Goal: Task Accomplishment & Management: Complete application form

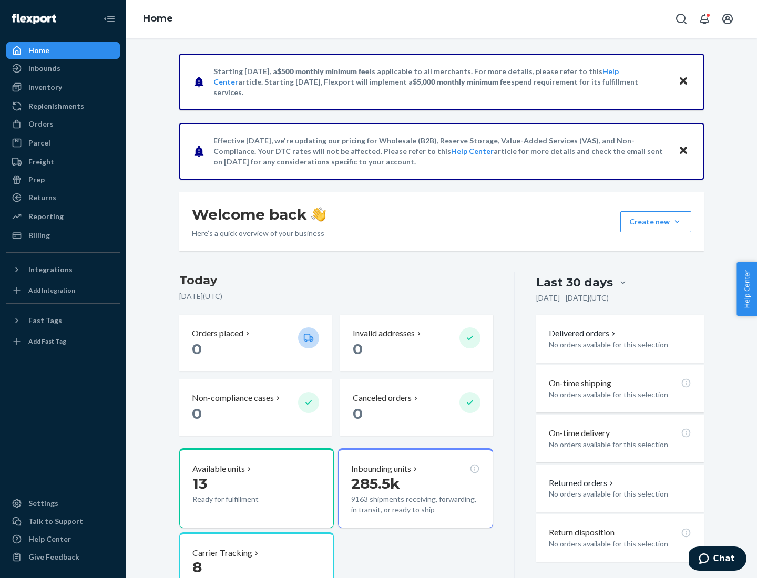
click at [677, 222] on button "Create new Create new inbound Create new order Create new product" at bounding box center [655, 221] width 71 height 21
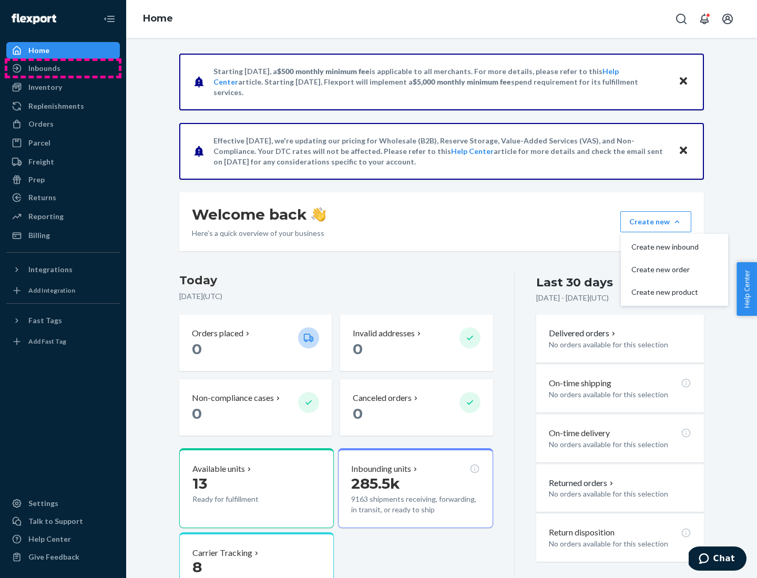
click at [63, 68] on div "Inbounds" at bounding box center [62, 68] width 111 height 15
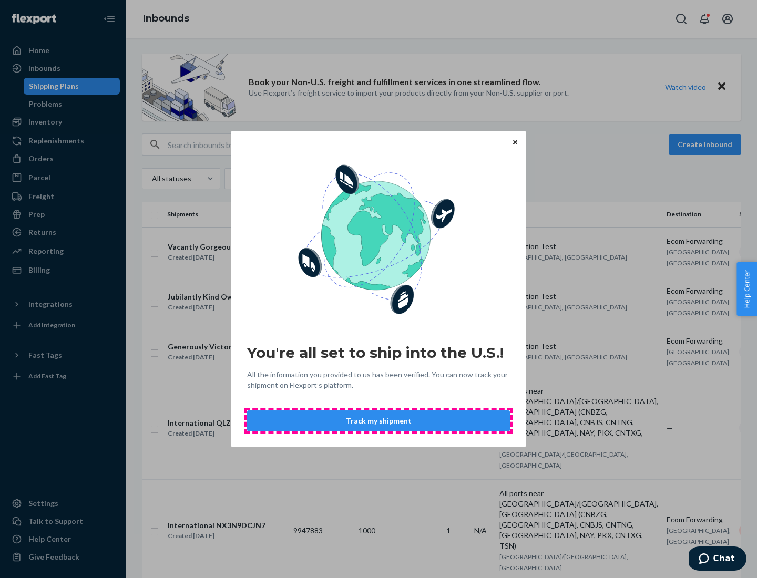
click at [378, 421] on button "Track my shipment" at bounding box center [378, 421] width 263 height 21
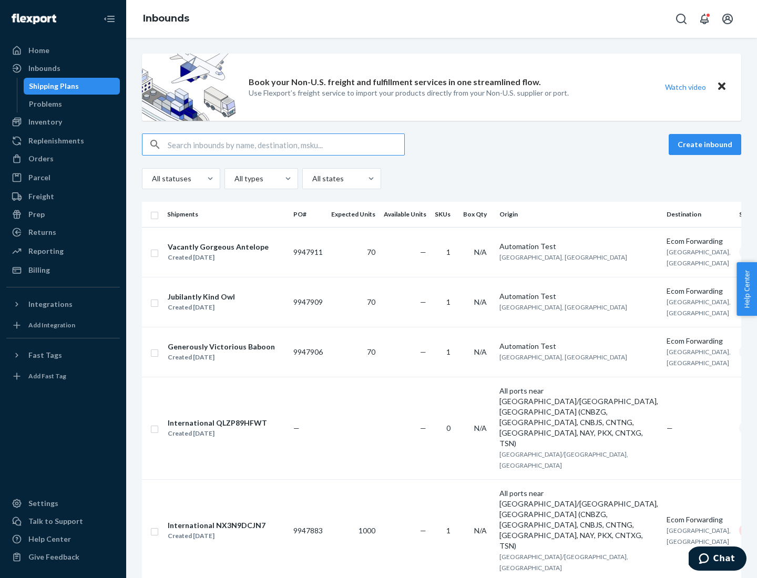
click at [706, 145] on button "Create inbound" at bounding box center [705, 144] width 73 height 21
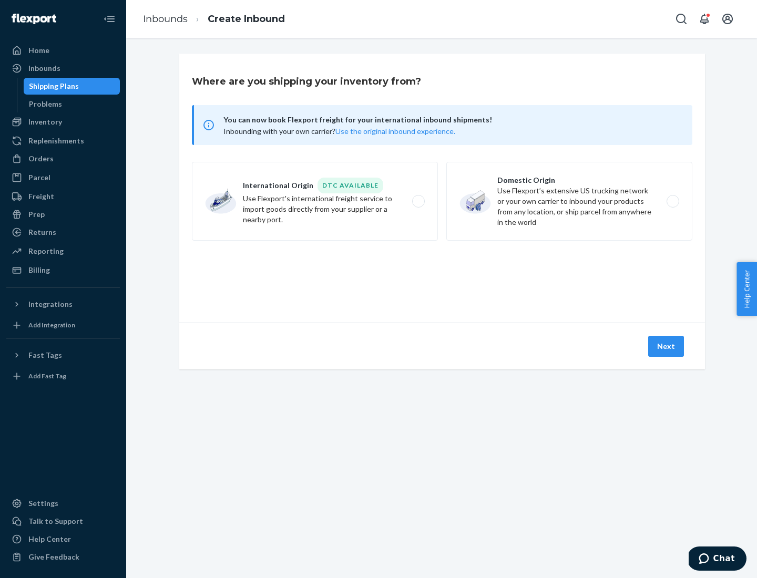
click at [315, 201] on label "International Origin DTC Available Use Flexport's international freight service…" at bounding box center [315, 201] width 246 height 79
click at [418, 201] on input "International Origin DTC Available Use Flexport's international freight service…" at bounding box center [421, 201] width 7 height 7
radio input "true"
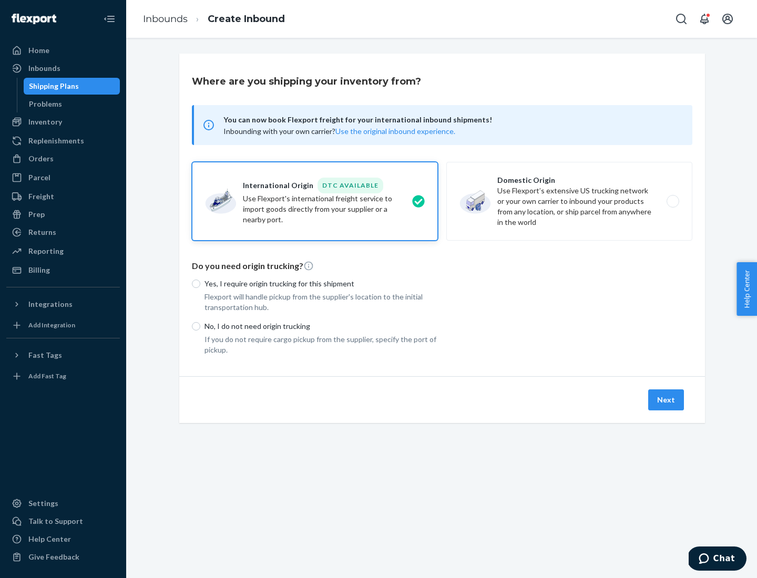
click at [321, 326] on p "No, I do not need origin trucking" at bounding box center [320, 326] width 233 height 11
click at [200, 326] on input "No, I do not need origin trucking" at bounding box center [196, 326] width 8 height 8
radio input "true"
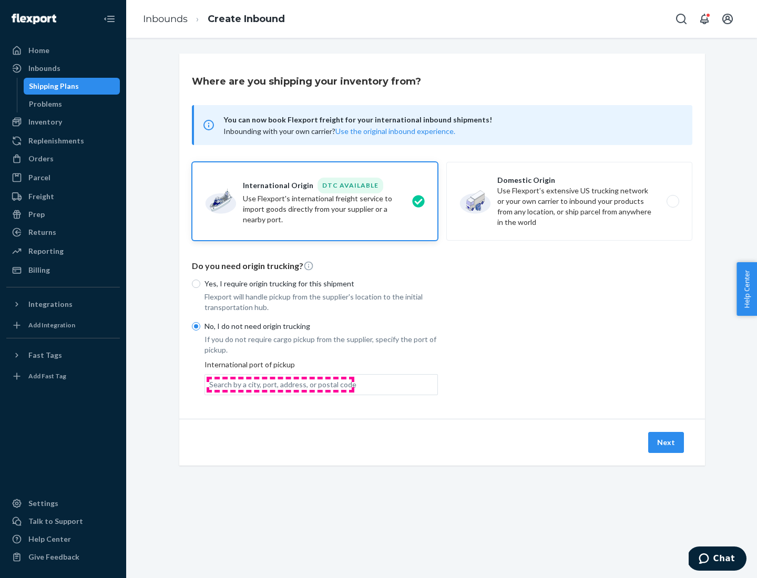
click at [280, 384] on div "Search by a city, port, address, or postal code" at bounding box center [282, 385] width 147 height 11
click at [210, 384] on input "Search by a city, port, address, or postal code" at bounding box center [209, 385] width 1 height 11
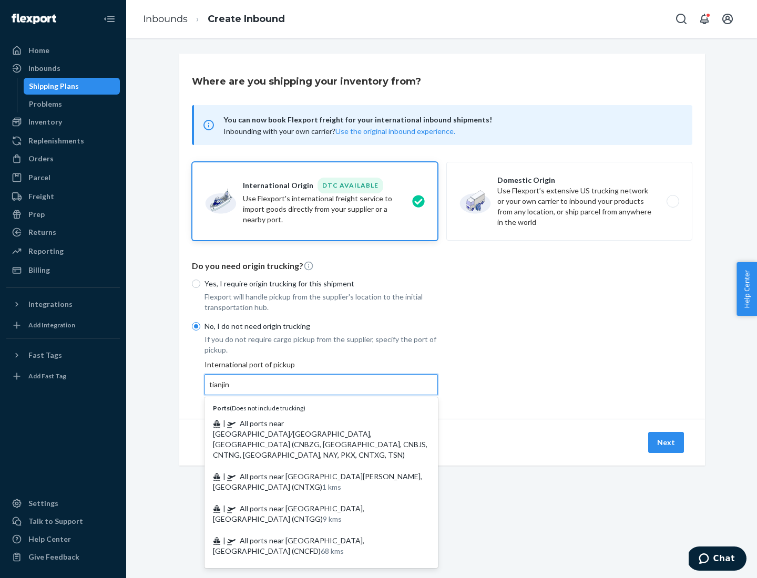
click at [311, 423] on span "| All ports near [GEOGRAPHIC_DATA]/[GEOGRAPHIC_DATA], [GEOGRAPHIC_DATA] (CNBZG,…" at bounding box center [320, 439] width 214 height 40
click at [231, 390] on input "tianjin" at bounding box center [220, 385] width 22 height 11
type input "All ports near [GEOGRAPHIC_DATA]/[GEOGRAPHIC_DATA], [GEOGRAPHIC_DATA] (CNBZG, […"
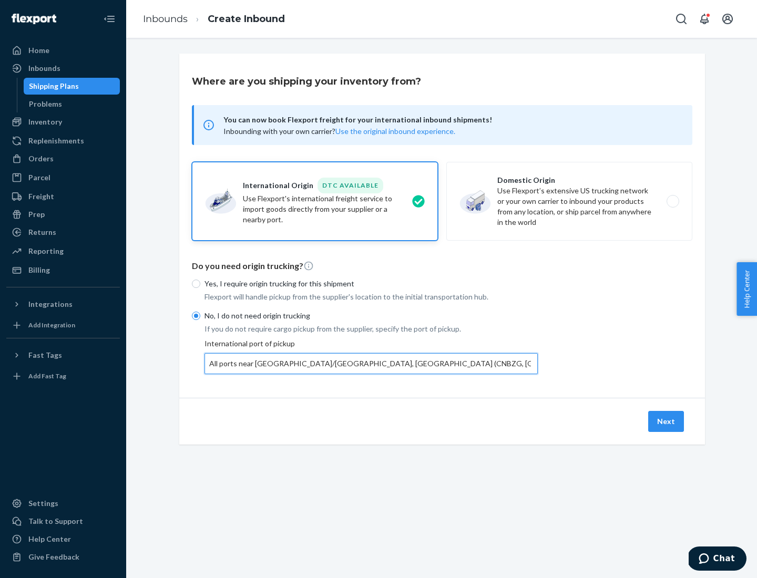
click at [667, 421] on button "Next" at bounding box center [666, 421] width 36 height 21
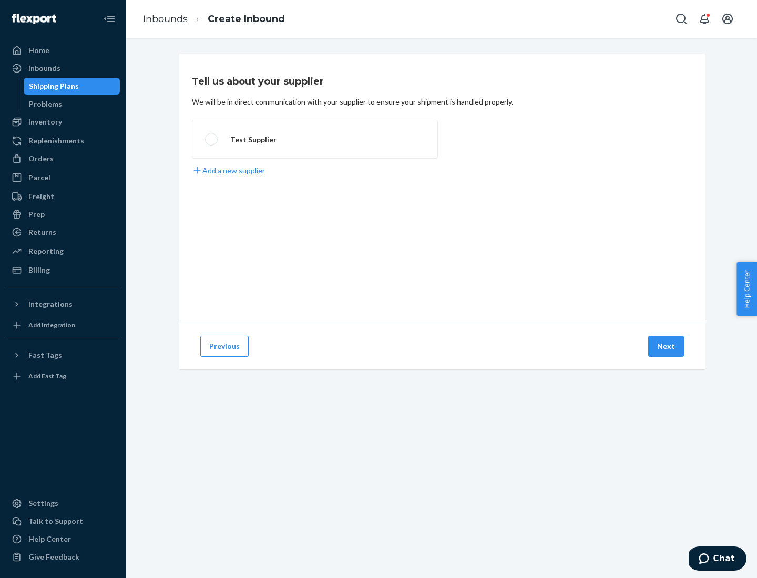
click at [315, 139] on label "Test Supplier" at bounding box center [315, 139] width 246 height 39
click at [212, 139] on input "Test Supplier" at bounding box center [208, 139] width 7 height 7
radio input "true"
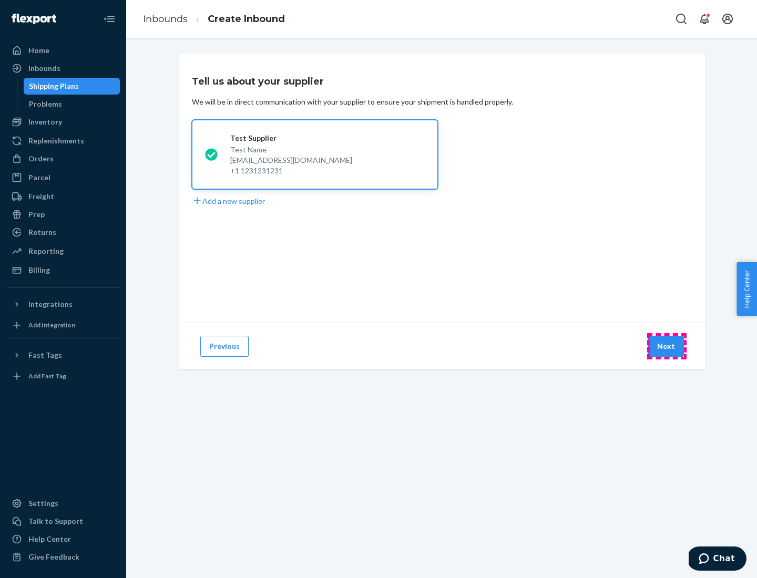
click at [667, 346] on button "Next" at bounding box center [666, 346] width 36 height 21
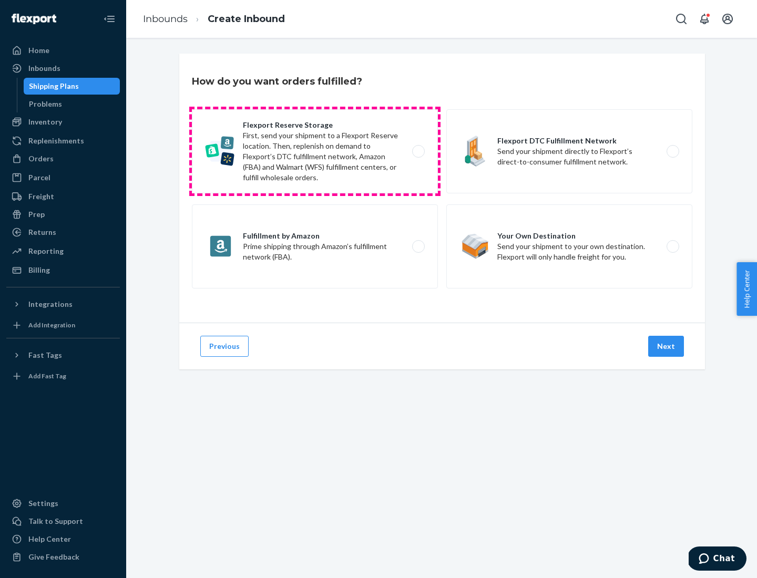
click at [315, 151] on label "Flexport Reserve Storage First, send your shipment to a Flexport Reserve locati…" at bounding box center [315, 151] width 246 height 84
click at [418, 151] on input "Flexport Reserve Storage First, send your shipment to a Flexport Reserve locati…" at bounding box center [421, 151] width 7 height 7
radio input "true"
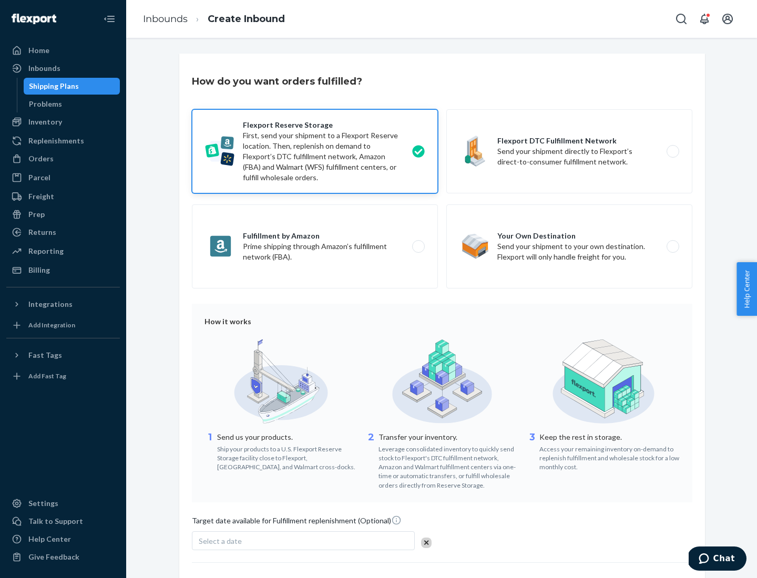
scroll to position [86, 0]
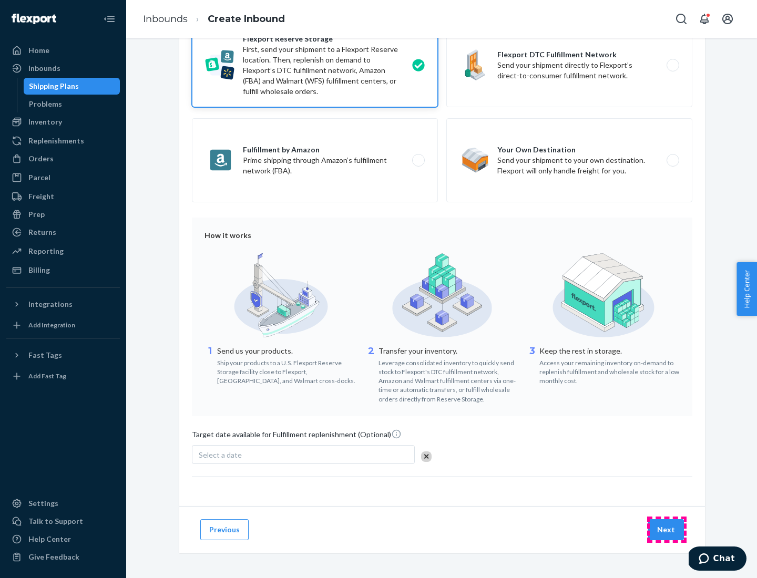
click at [667, 529] on button "Next" at bounding box center [666, 529] width 36 height 21
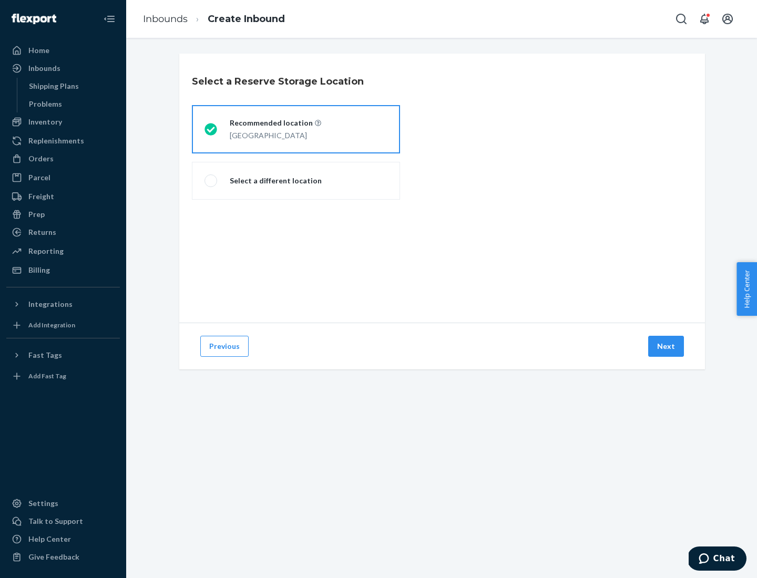
click at [296, 129] on div "[GEOGRAPHIC_DATA]" at bounding box center [275, 134] width 91 height 13
click at [211, 129] on input "Recommended location [GEOGRAPHIC_DATA]" at bounding box center [207, 129] width 7 height 7
click at [667, 346] on button "Next" at bounding box center [666, 346] width 36 height 21
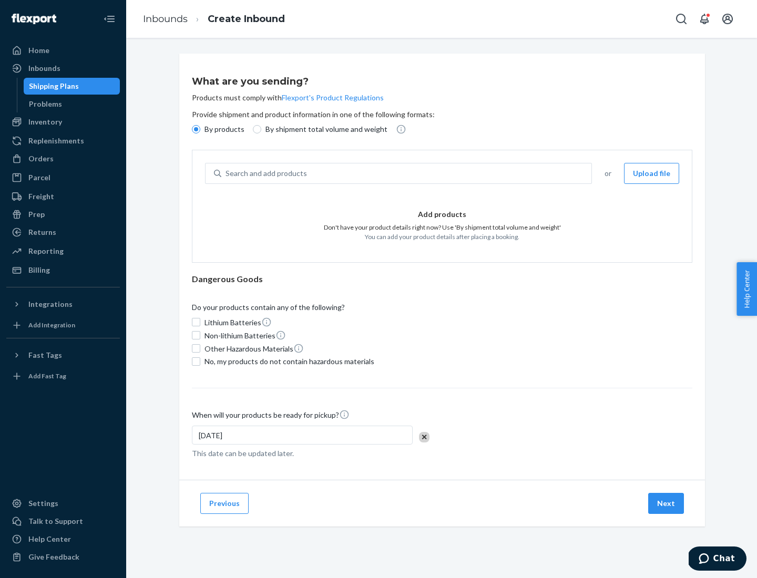
click at [407, 173] on div "Search and add products" at bounding box center [406, 173] width 370 height 19
click at [227, 173] on input "Search and add products" at bounding box center [225, 173] width 1 height 11
click at [255, 129] on input "By shipment total volume and weight" at bounding box center [257, 129] width 8 height 8
radio input "true"
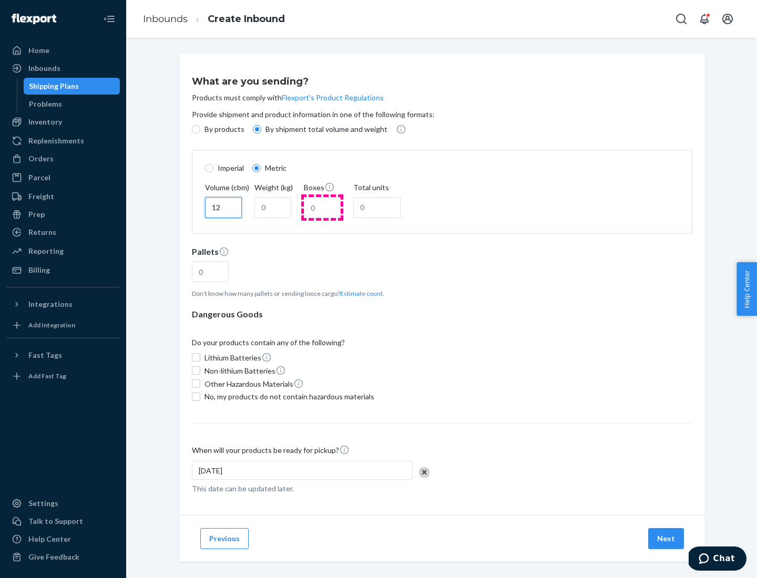
type input "12"
type input "22"
type input "222"
type input "121"
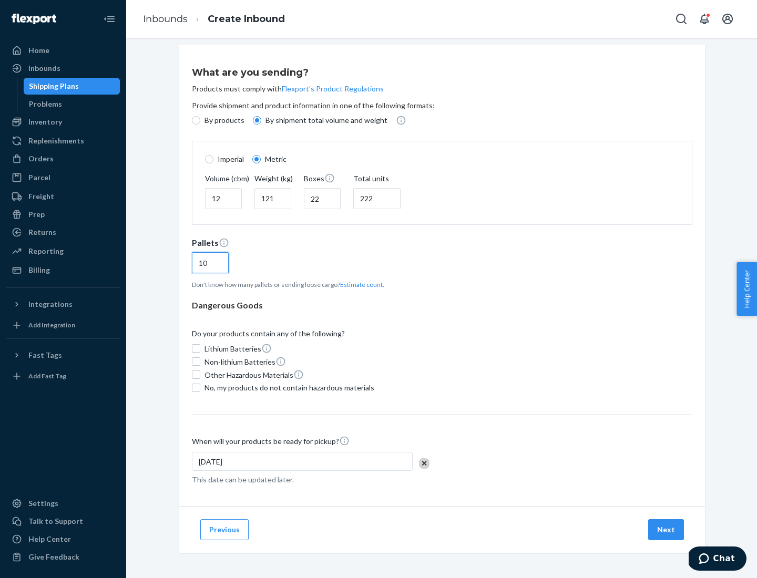
type input "10"
click at [288, 387] on span "No, my products do not contain hazardous materials" at bounding box center [289, 388] width 170 height 11
click at [200, 387] on input "No, my products do not contain hazardous materials" at bounding box center [196, 388] width 8 height 8
checkbox input "true"
click at [667, 529] on button "Next" at bounding box center [666, 529] width 36 height 21
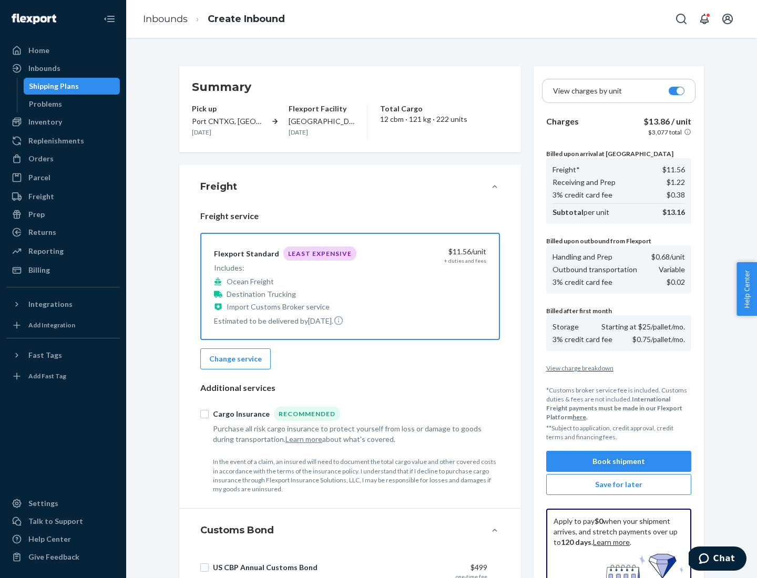
scroll to position [153, 0]
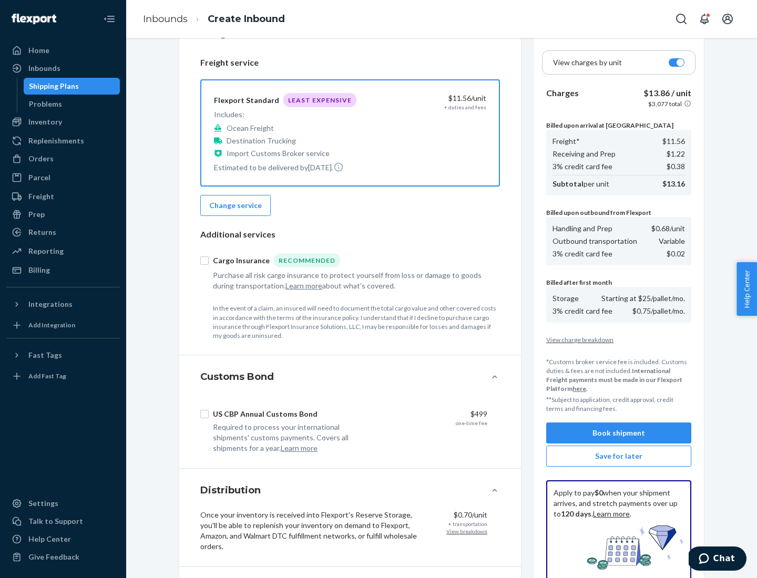
click at [619, 433] on button "Book shipment" at bounding box center [618, 433] width 145 height 21
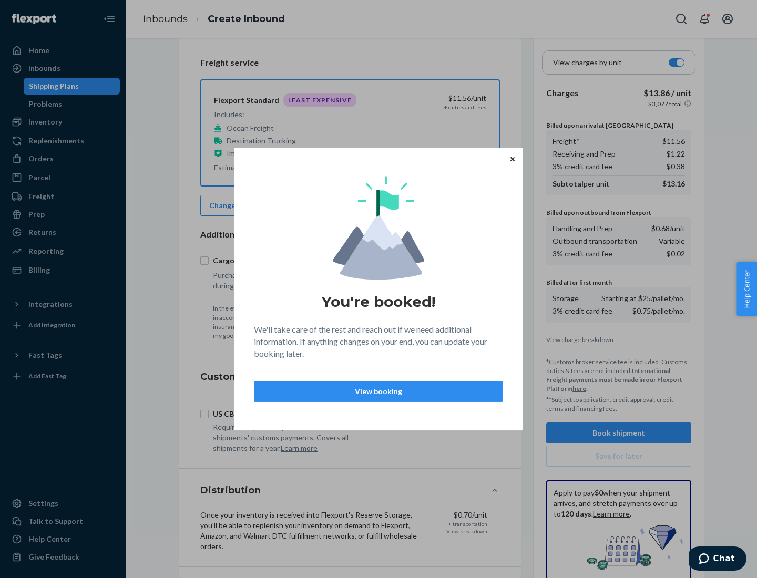
click at [378, 391] on p "View booking" at bounding box center [378, 391] width 231 height 11
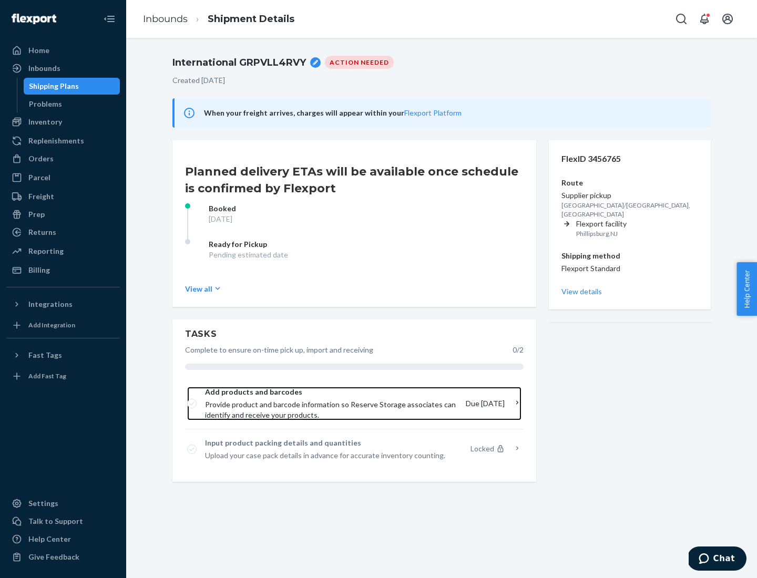
click at [332, 404] on span "Provide product and barcode information so Reserve Storage associates can ident…" at bounding box center [331, 409] width 252 height 21
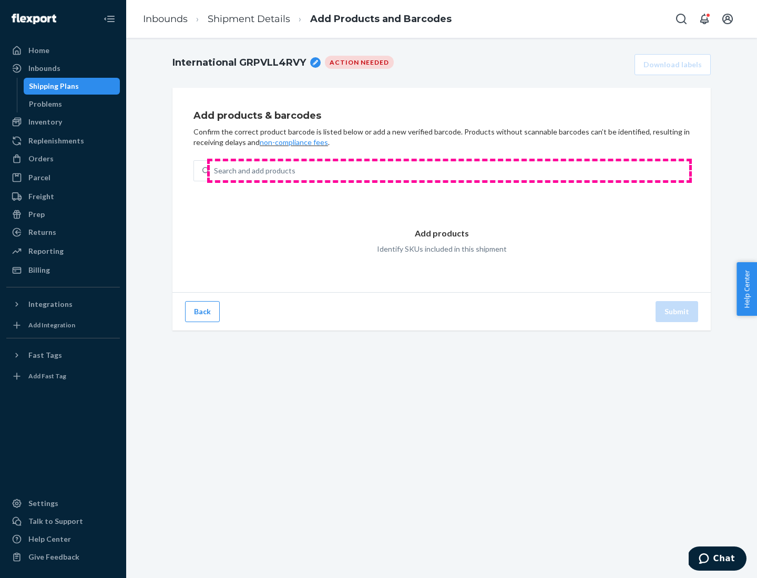
click at [449, 171] on div "Search and add products" at bounding box center [449, 170] width 479 height 19
click at [215, 171] on input "Search and add products" at bounding box center [214, 171] width 1 height 11
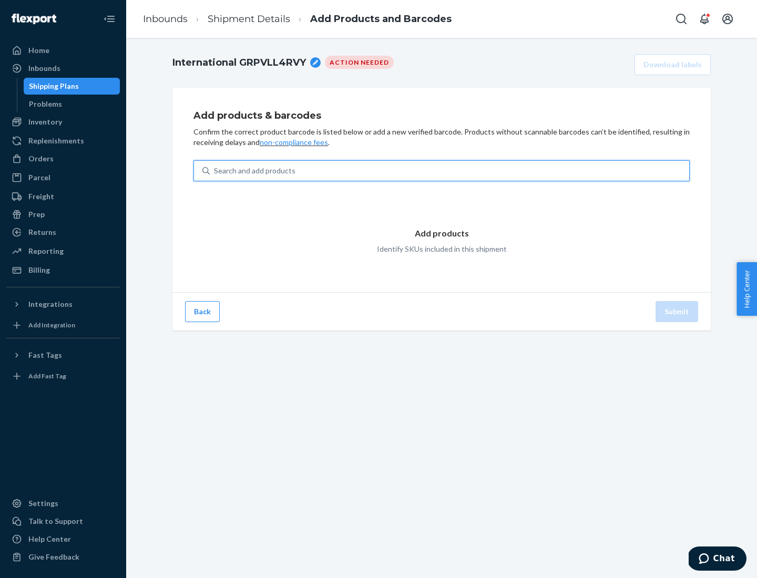
type input "test"
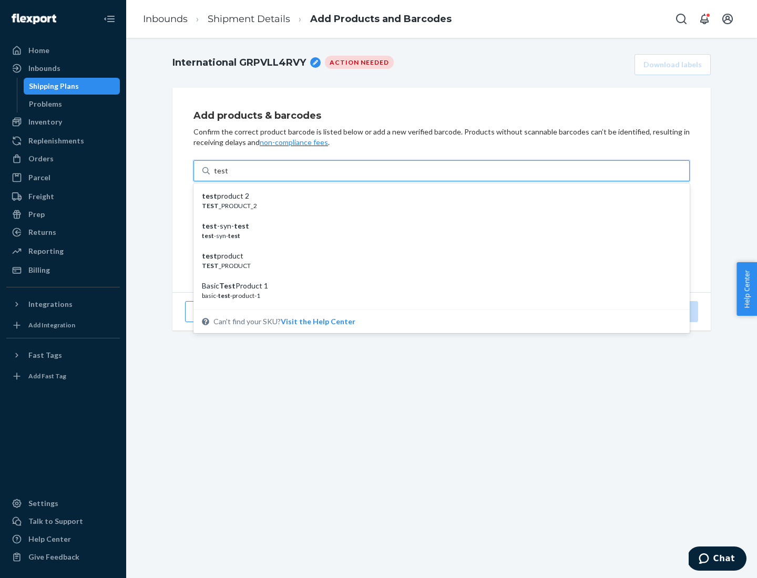
scroll to position [39, 0]
click at [437, 247] on div "Basic Test Product 1" at bounding box center [437, 246] width 471 height 11
click at [228, 176] on input "test" at bounding box center [221, 171] width 14 height 11
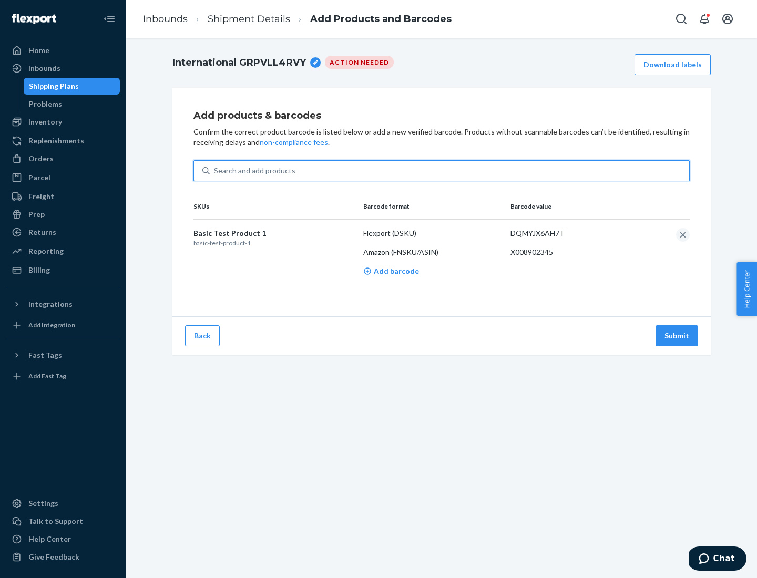
click at [677, 335] on button "Submit" at bounding box center [676, 335] width 43 height 21
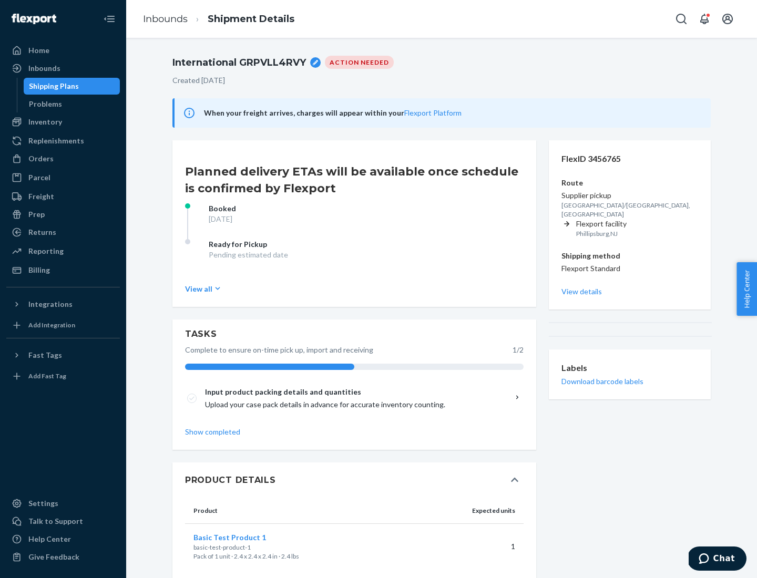
scroll to position [18, 0]
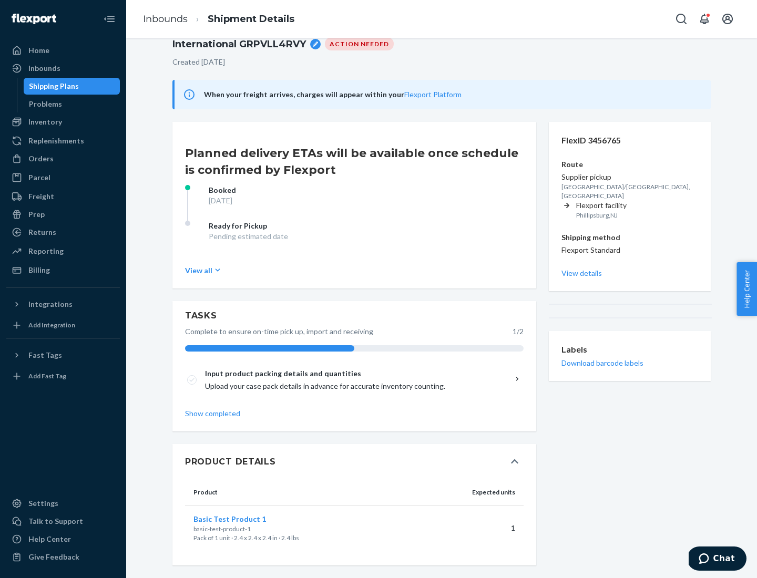
click at [247, 519] on span "Basic Test Product 1" at bounding box center [229, 519] width 73 height 9
